Goal: Transaction & Acquisition: Purchase product/service

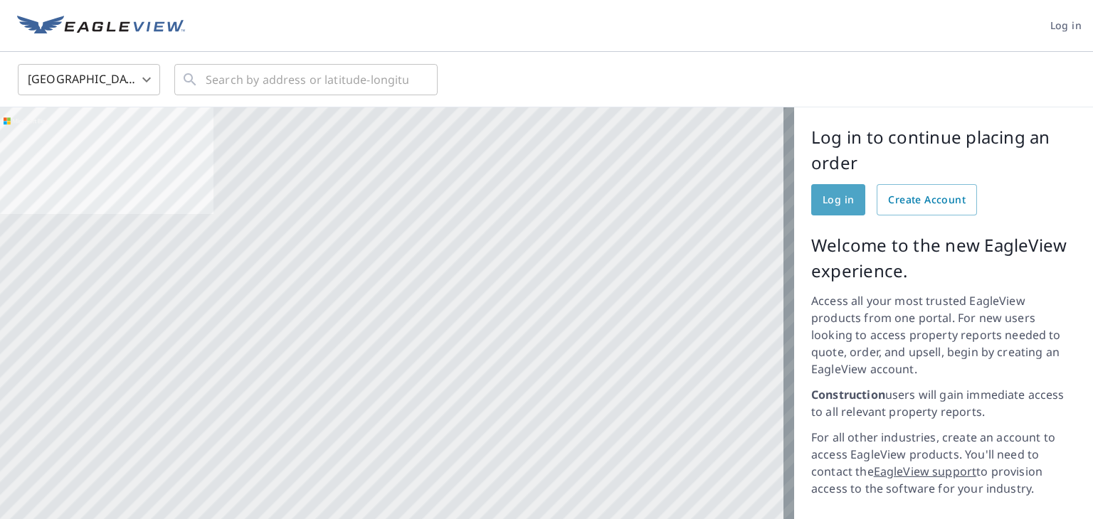
click at [822, 198] on span "Log in" at bounding box center [837, 200] width 31 height 18
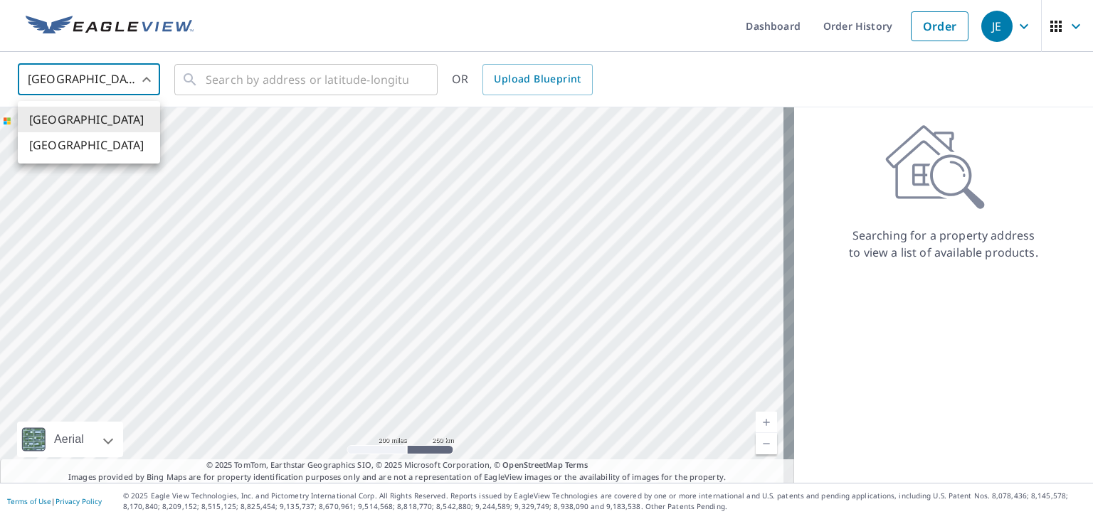
click at [147, 80] on body "JE JE Dashboard Order History Order JE United States US ​ ​ OR Upload Blueprint…" at bounding box center [546, 259] width 1093 height 519
click at [120, 121] on li "[GEOGRAPHIC_DATA]" at bounding box center [89, 120] width 142 height 26
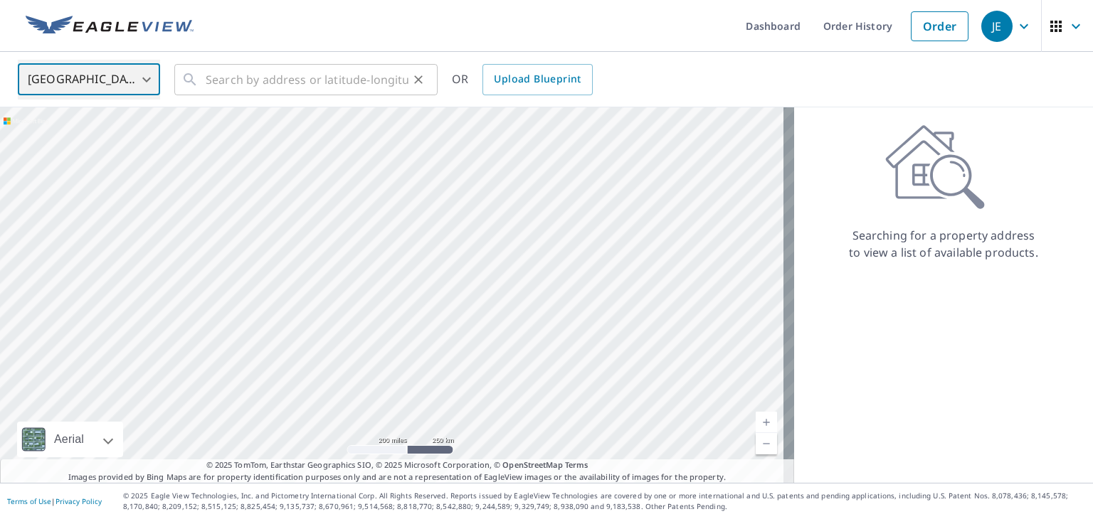
click at [205, 80] on div "​" at bounding box center [305, 79] width 263 height 31
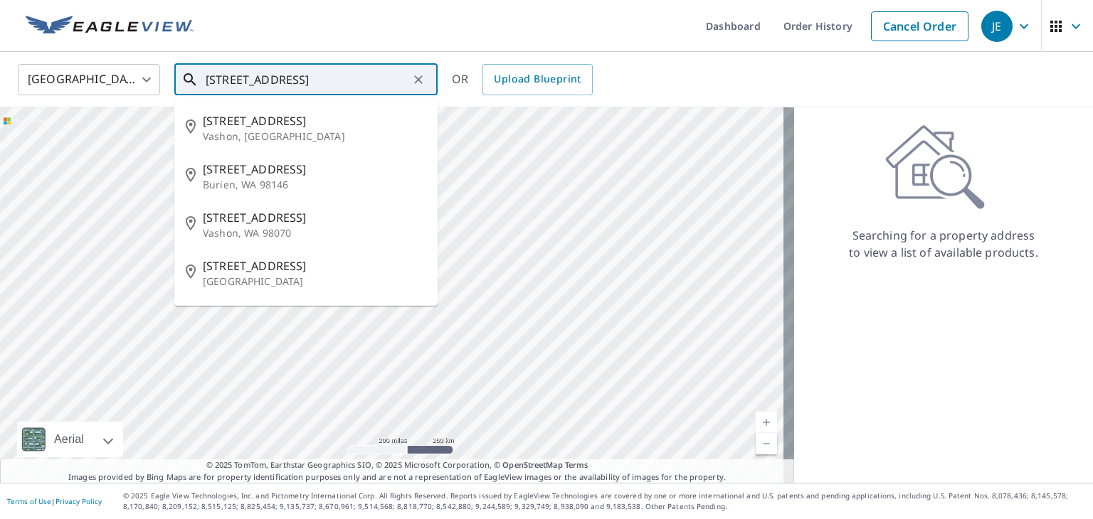
type input "[STREET_ADDRESS]"
click at [421, 85] on icon "Clear" at bounding box center [418, 80] width 14 height 14
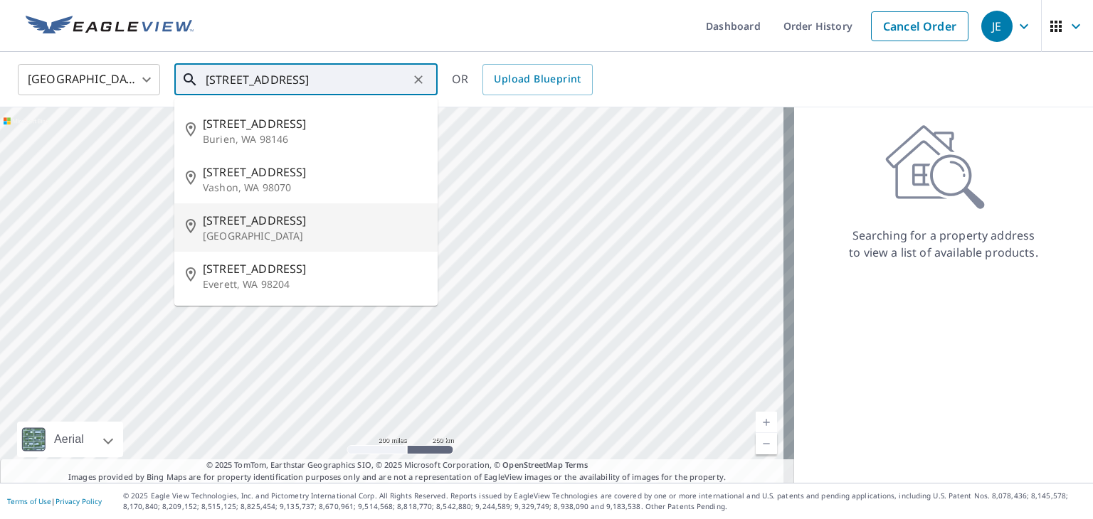
click at [250, 229] on p "[GEOGRAPHIC_DATA]" at bounding box center [314, 236] width 223 height 14
type input "[STREET_ADDRESS]"
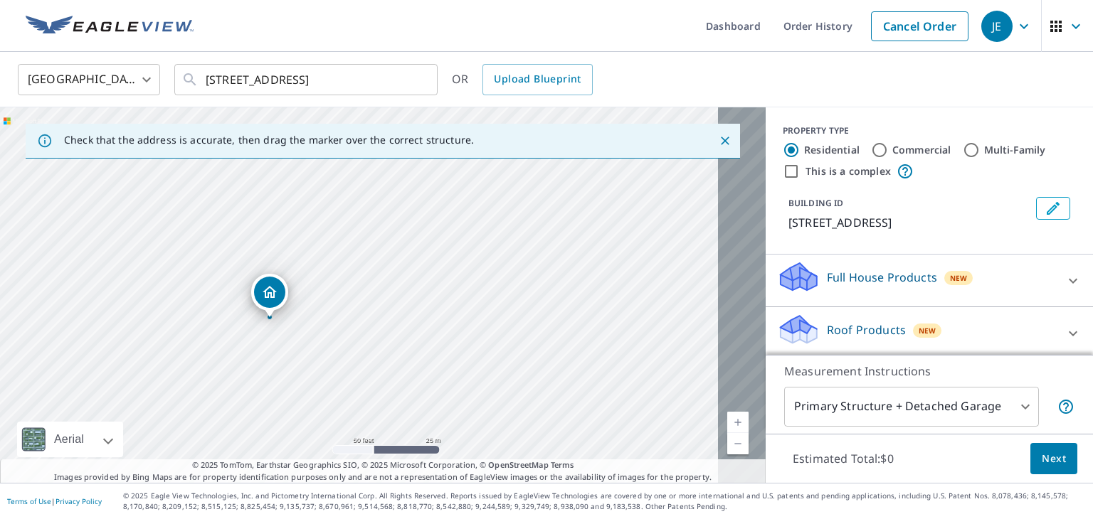
drag, startPoint x: 364, startPoint y: 260, endPoint x: 609, endPoint y: 254, distance: 244.8
click at [609, 254] on div "[STREET_ADDRESS]" at bounding box center [382, 295] width 765 height 376
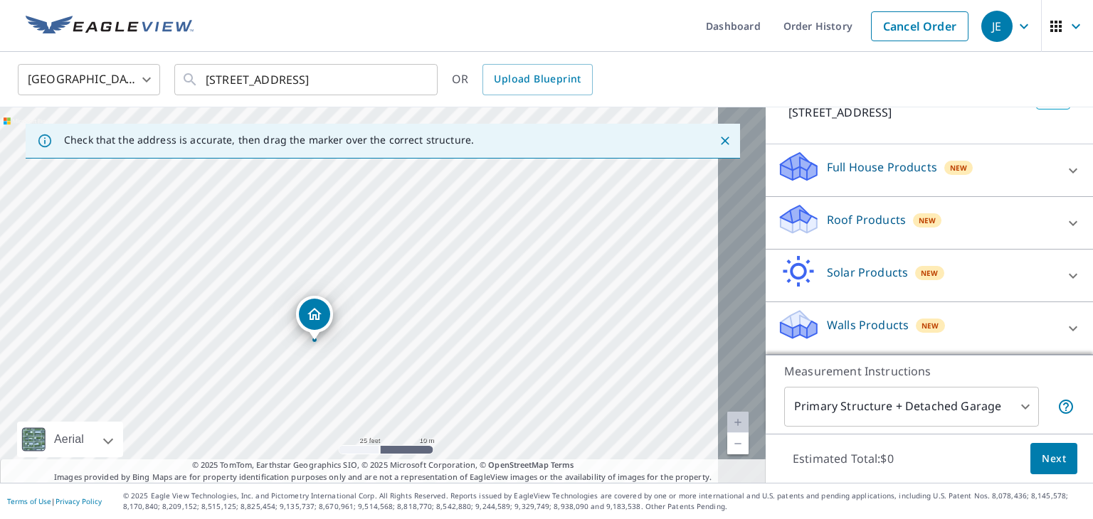
scroll to position [130, 0]
click at [827, 213] on p "Roof Products" at bounding box center [866, 219] width 79 height 17
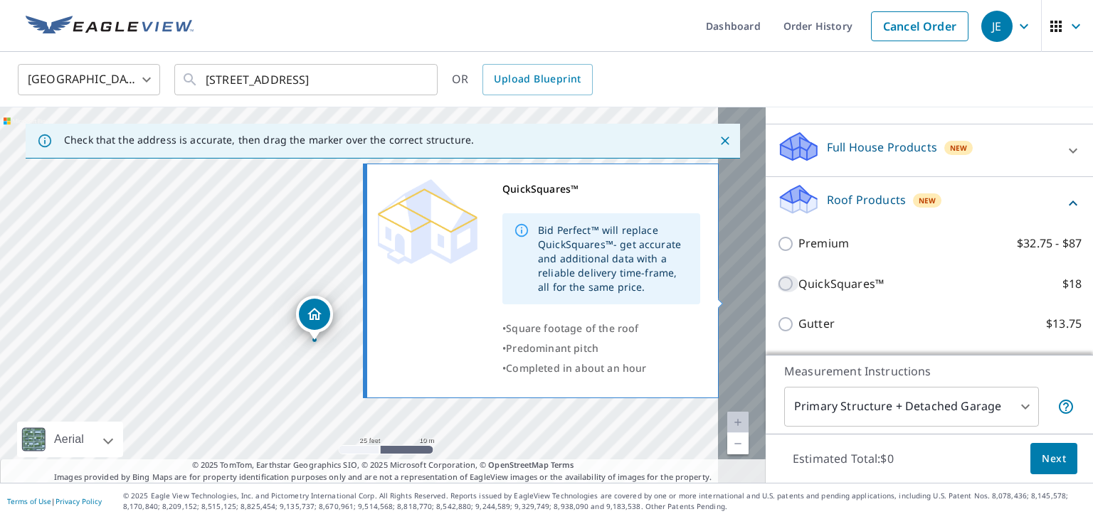
click at [777, 292] on input "QuickSquares™ $18" at bounding box center [787, 283] width 21 height 17
checkbox input "true"
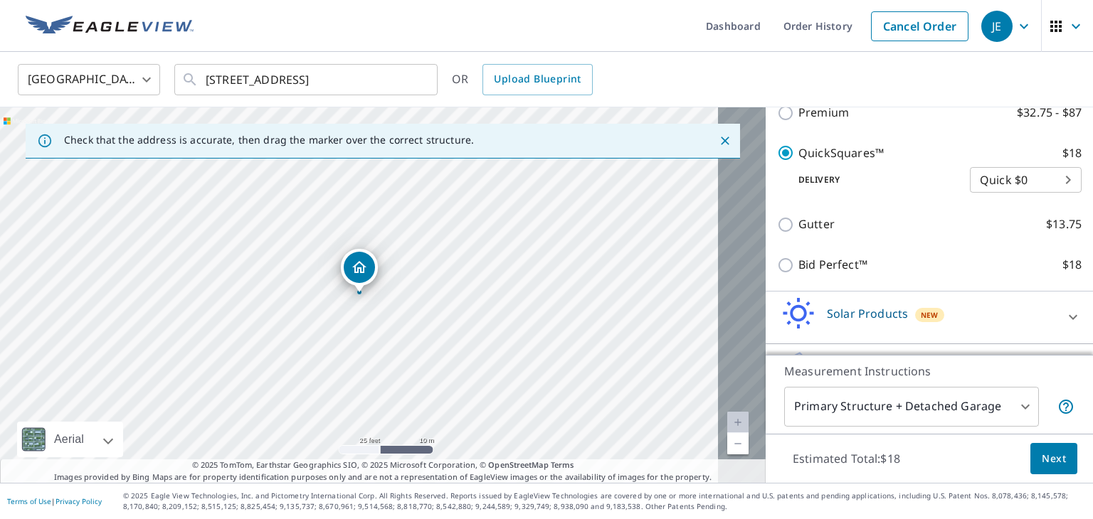
scroll to position [214, 0]
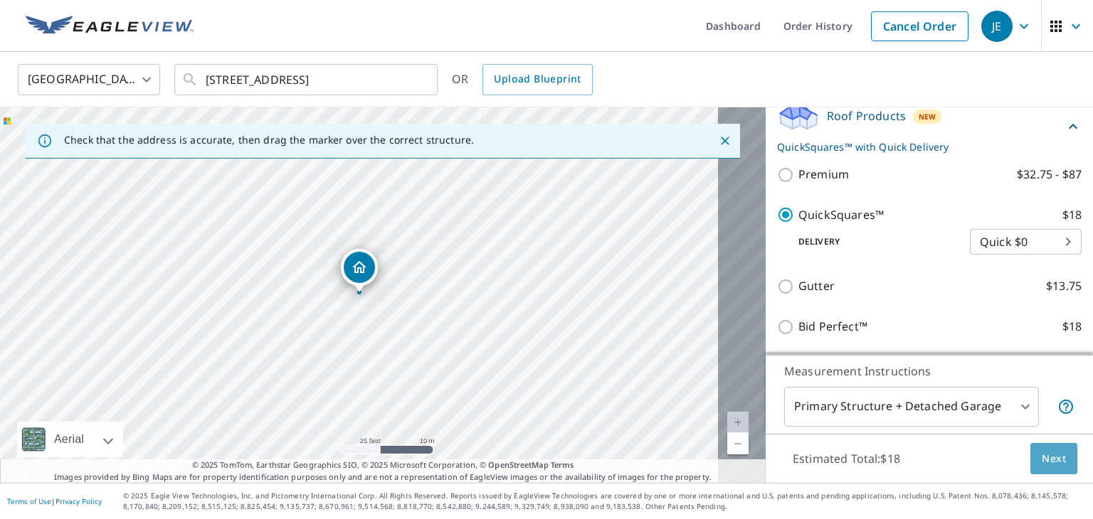
click at [1043, 455] on span "Next" at bounding box center [1053, 459] width 24 height 18
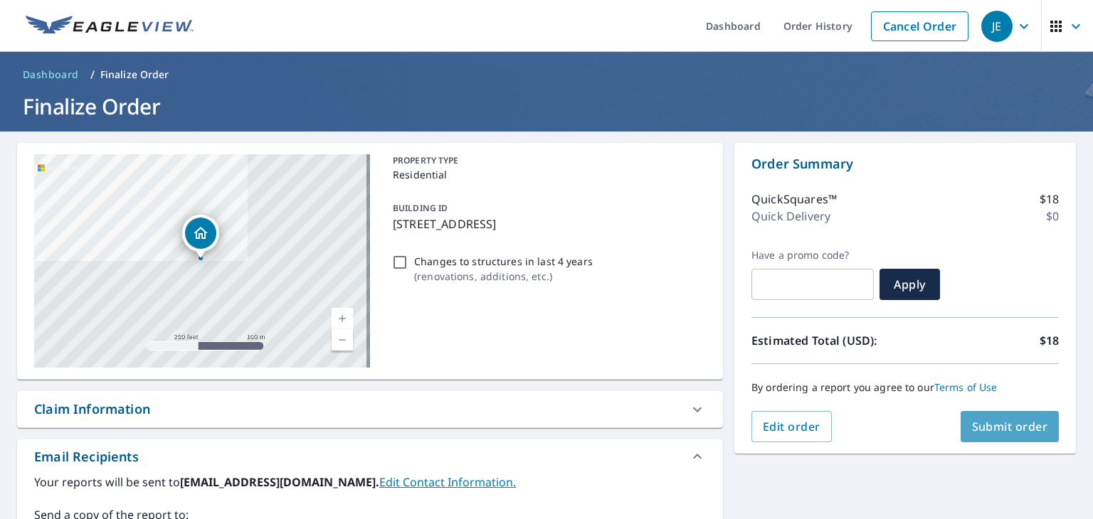
click at [981, 427] on span "Submit order" at bounding box center [1010, 427] width 76 height 16
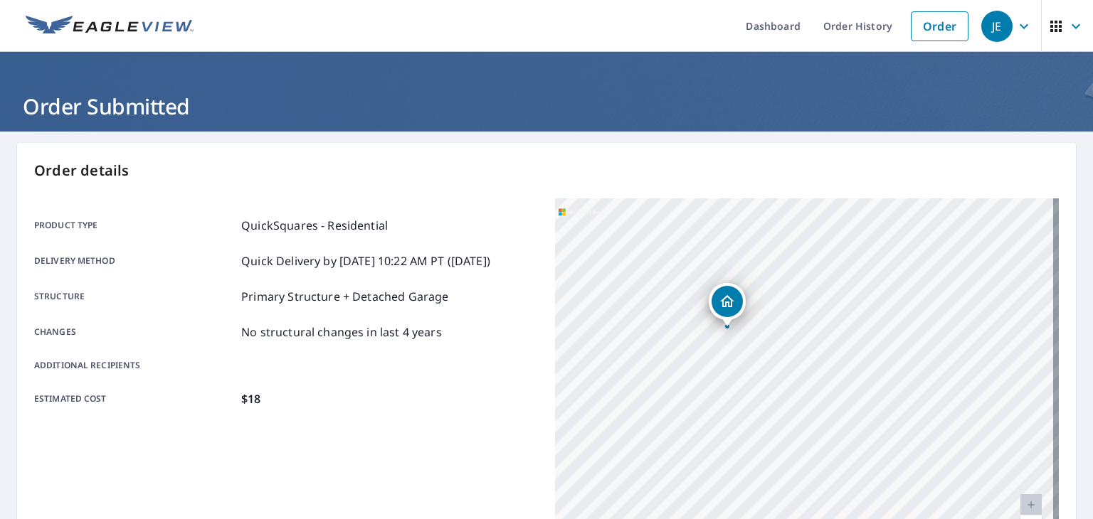
drag, startPoint x: 649, startPoint y: 453, endPoint x: 824, endPoint y: 417, distance: 179.4
click at [824, 417] on div "[STREET_ADDRESS]" at bounding box center [807, 376] width 504 height 356
